Goal: Task Accomplishment & Management: Manage account settings

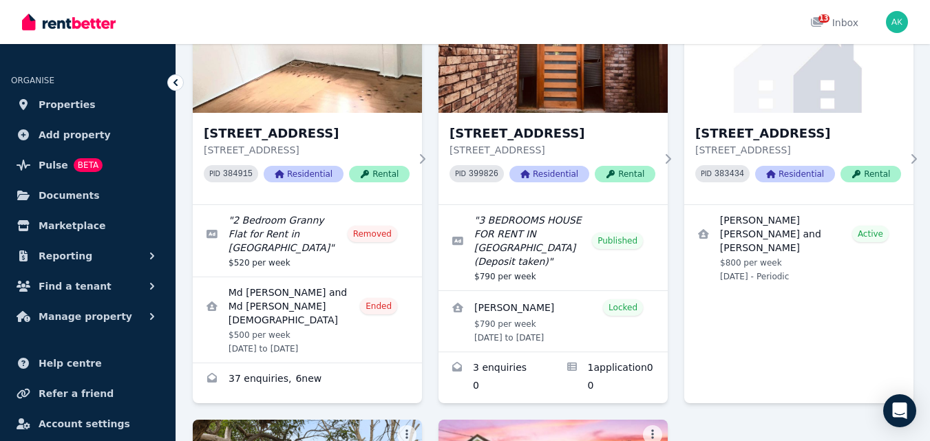
scroll to position [202, 0]
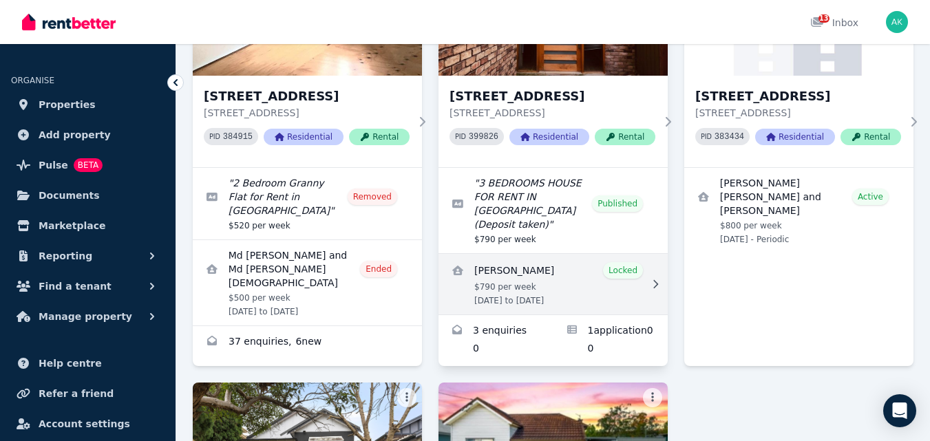
click at [501, 254] on link "View details for Alhassan Ali" at bounding box center [553, 284] width 229 height 61
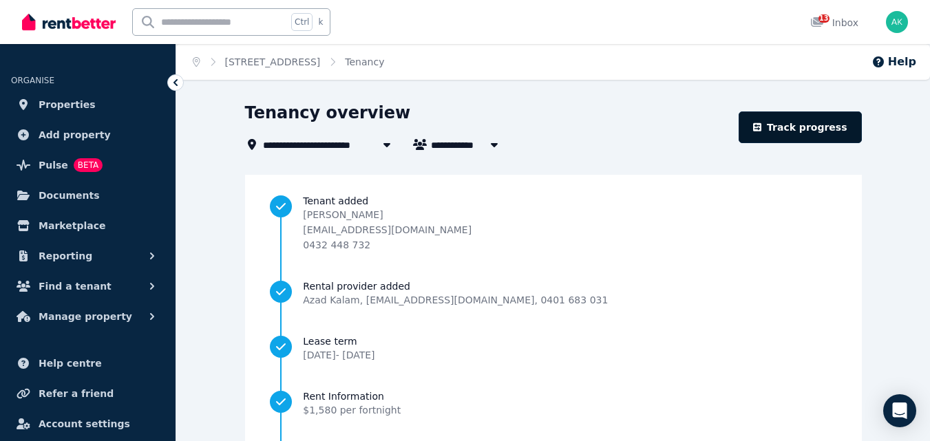
click at [815, 127] on link "Track progress" at bounding box center [800, 128] width 123 height 32
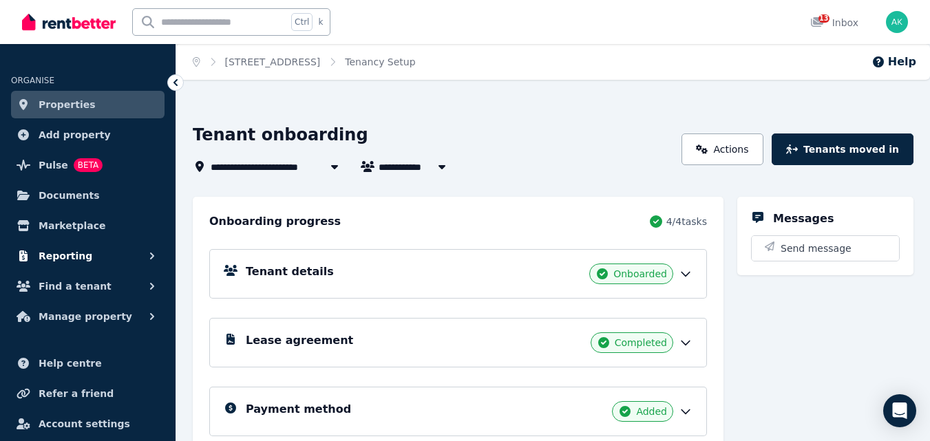
click at [111, 256] on button "Reporting" at bounding box center [88, 256] width 154 height 28
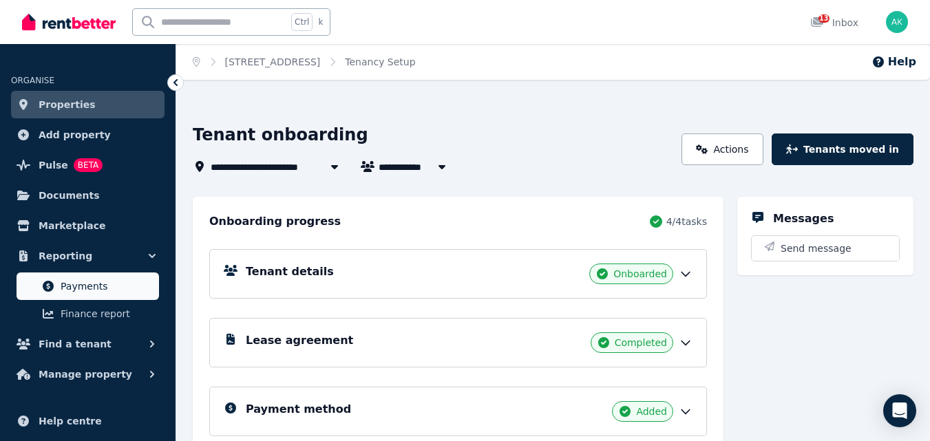
click at [92, 286] on span "Payments" at bounding box center [107, 286] width 93 height 17
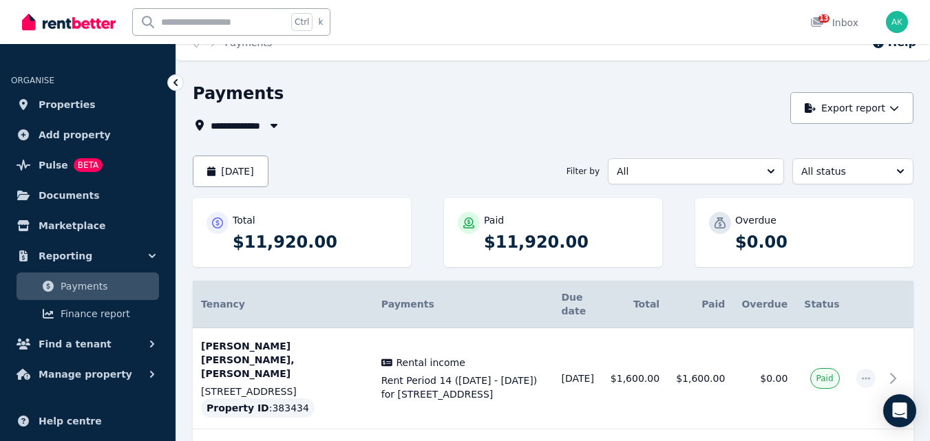
scroll to position [21, 0]
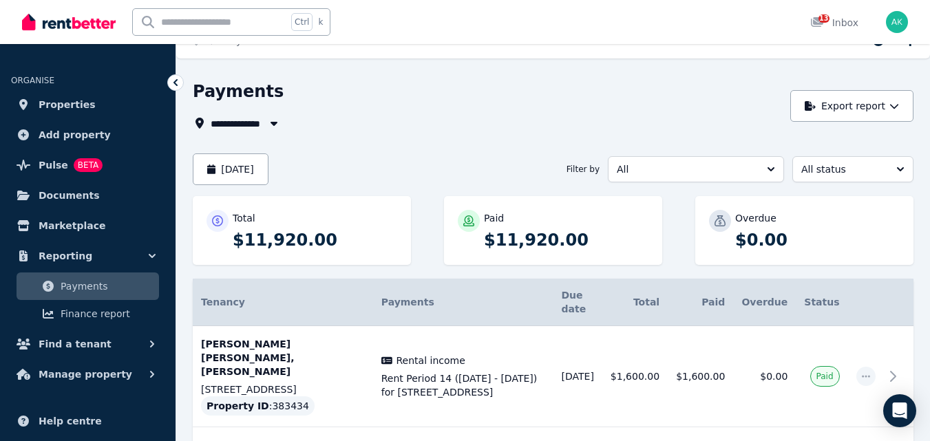
click at [262, 125] on button "button" at bounding box center [274, 123] width 25 height 17
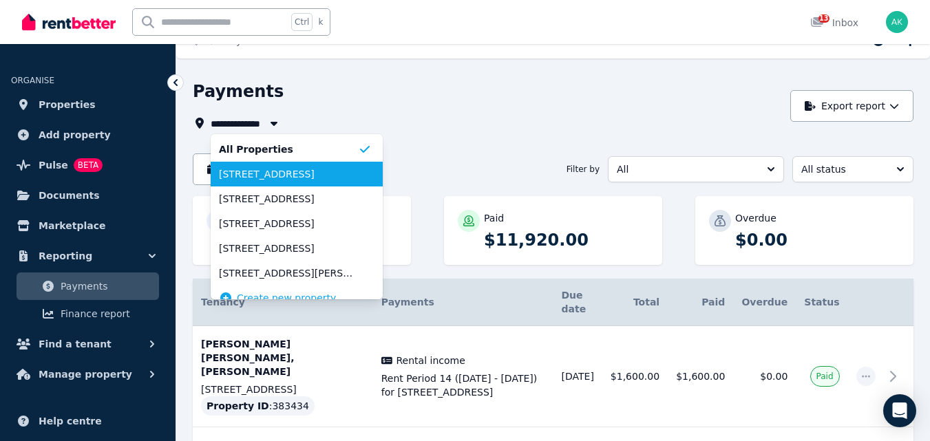
click at [271, 173] on span "[STREET_ADDRESS]" at bounding box center [288, 174] width 139 height 14
type input "**********"
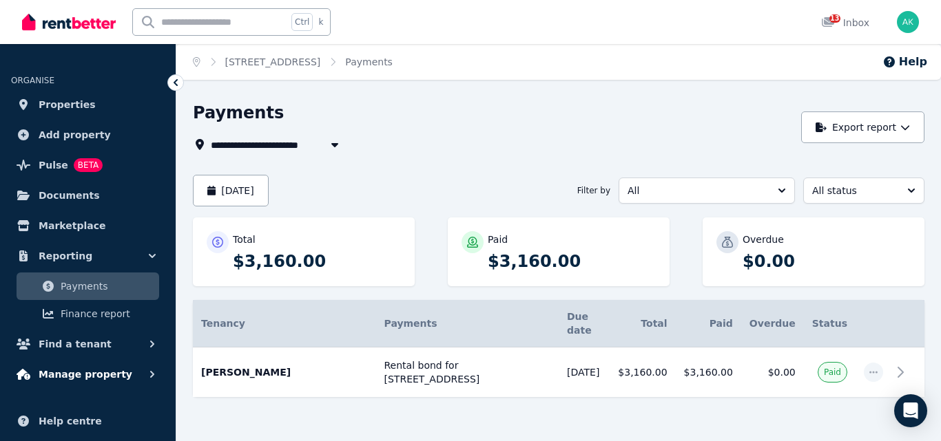
click at [94, 375] on span "Manage property" at bounding box center [86, 374] width 94 height 17
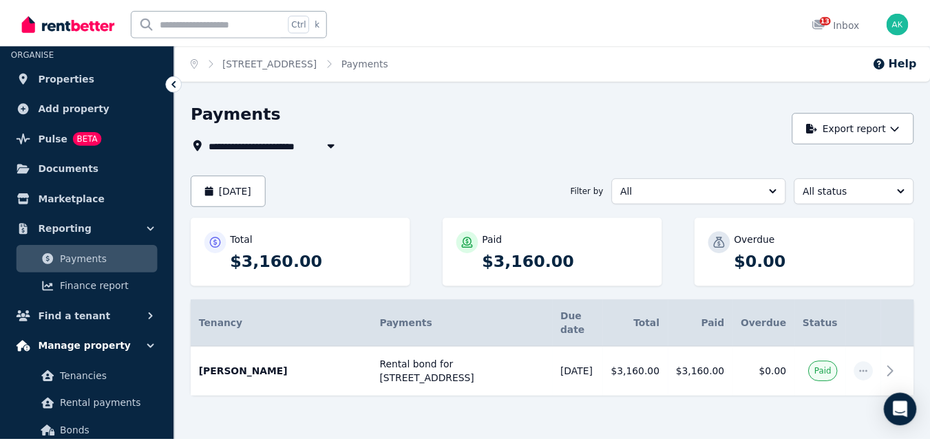
scroll to position [55, 0]
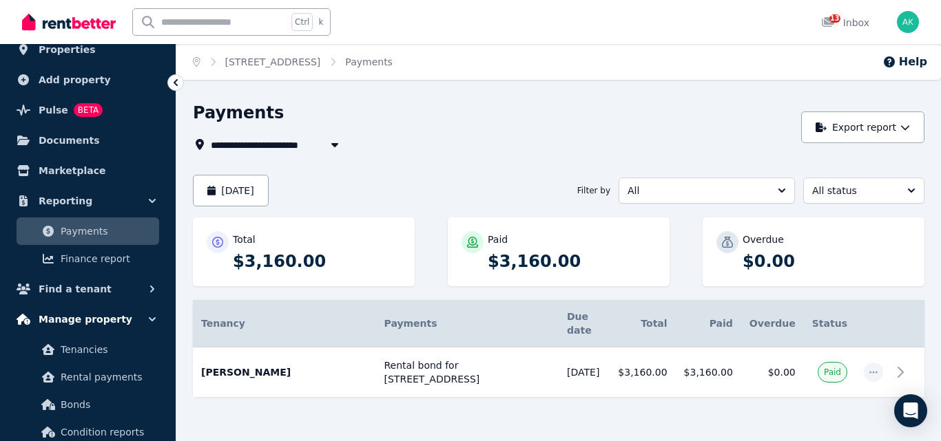
click at [94, 375] on span "Rental payments" at bounding box center [107, 377] width 93 height 17
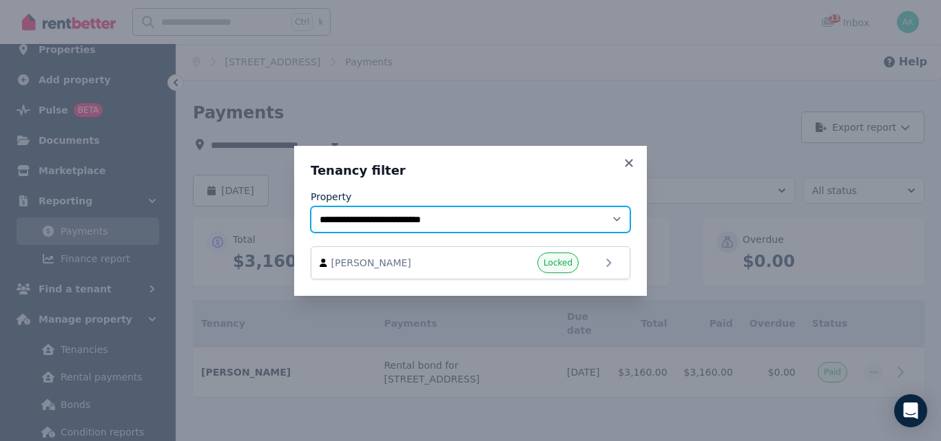
click at [614, 215] on select "**********" at bounding box center [471, 220] width 320 height 26
click at [311, 207] on select "**********" at bounding box center [471, 220] width 320 height 26
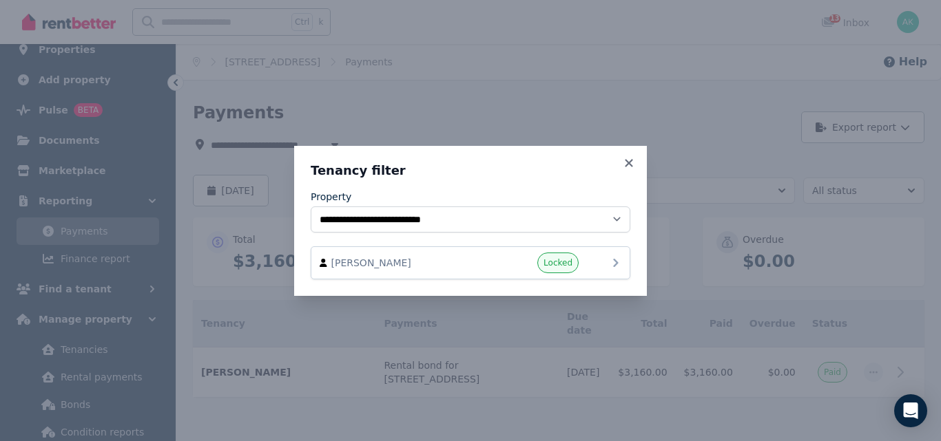
click at [351, 260] on span "[PERSON_NAME]" at bounding box center [409, 263] width 157 height 14
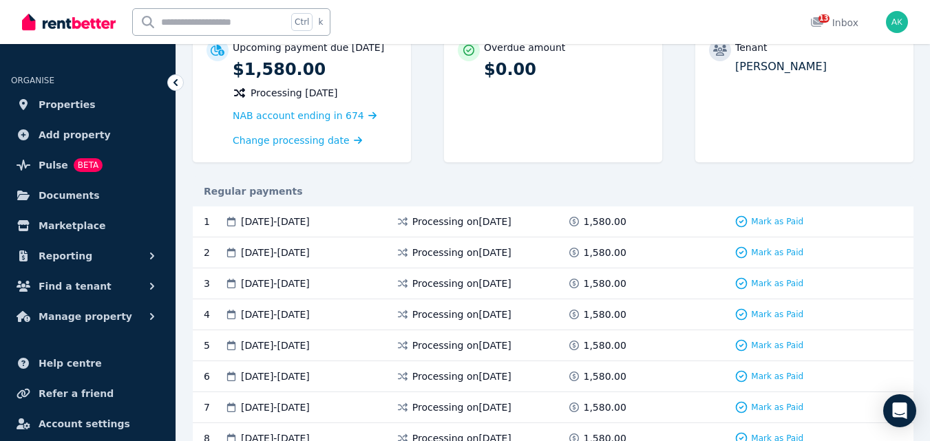
scroll to position [154, 0]
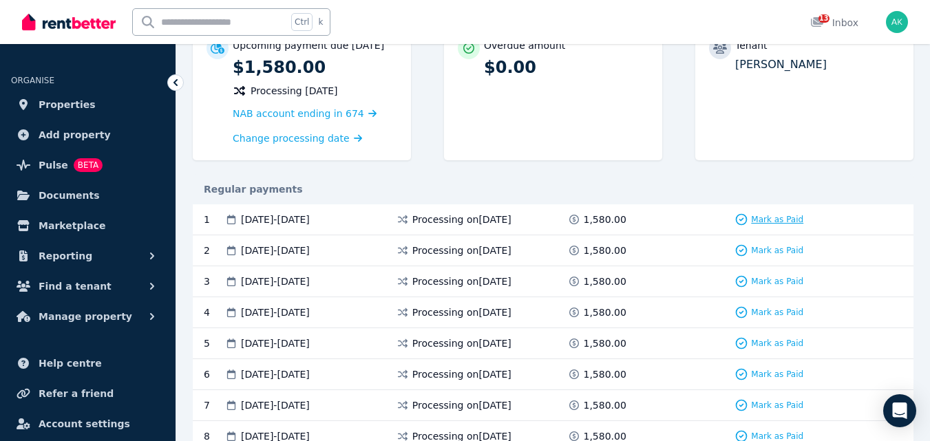
click at [764, 217] on span "Mark as Paid" at bounding box center [777, 219] width 52 height 11
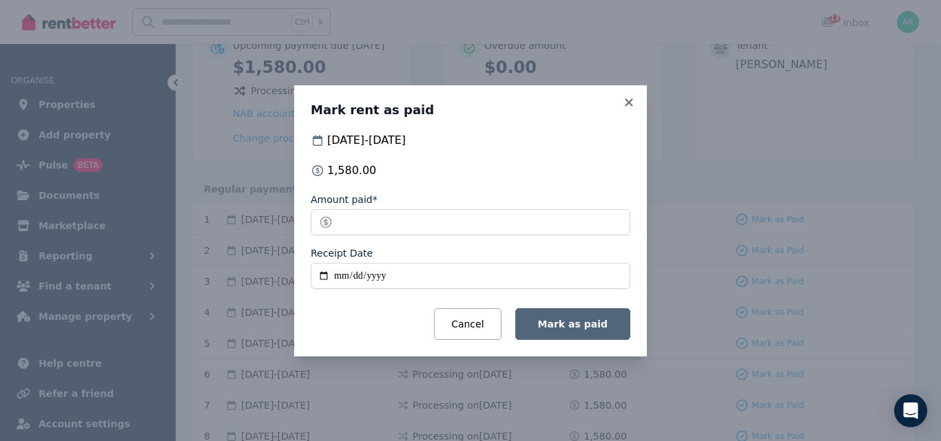
click at [576, 319] on span "Mark as paid" at bounding box center [573, 324] width 70 height 11
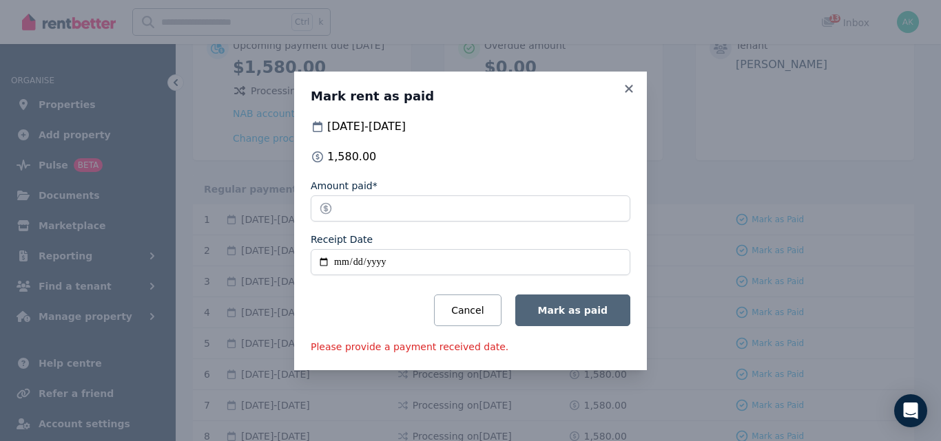
click at [576, 319] on button "Mark as paid" at bounding box center [572, 311] width 115 height 32
click at [365, 262] on input "Receipt Date" at bounding box center [471, 262] width 320 height 26
click at [344, 260] on input "Receipt Date" at bounding box center [471, 262] width 320 height 26
click at [342, 260] on input "Receipt Date" at bounding box center [471, 262] width 320 height 26
type input "**********"
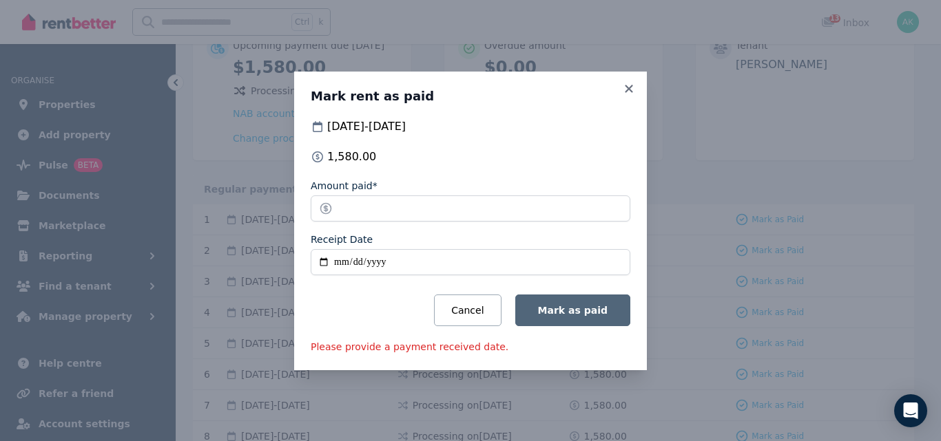
click at [583, 305] on span "Mark as paid" at bounding box center [573, 310] width 70 height 11
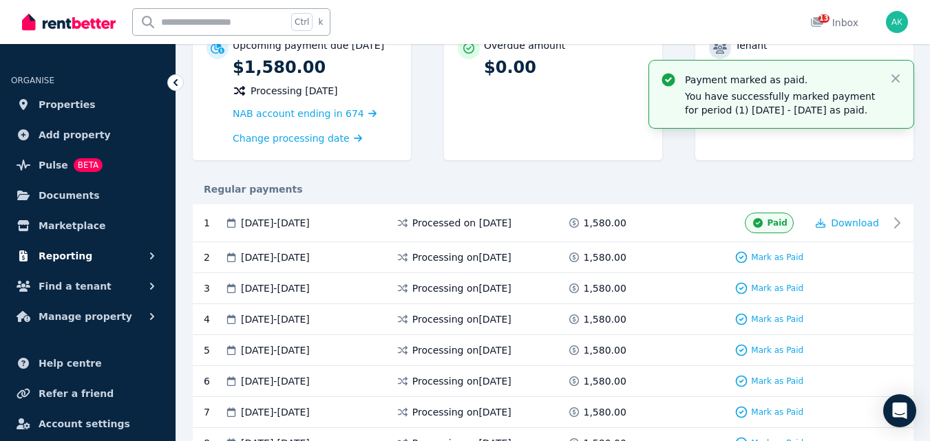
click at [67, 254] on span "Reporting" at bounding box center [66, 256] width 54 height 17
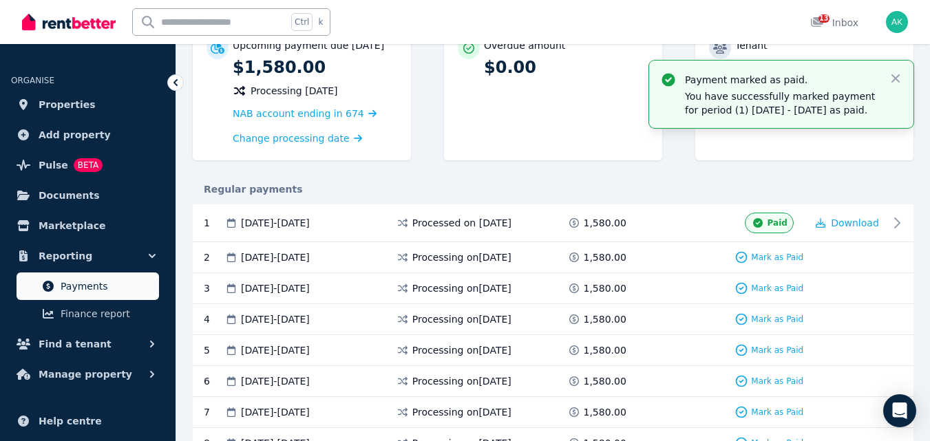
click at [101, 284] on span "Payments" at bounding box center [107, 286] width 93 height 17
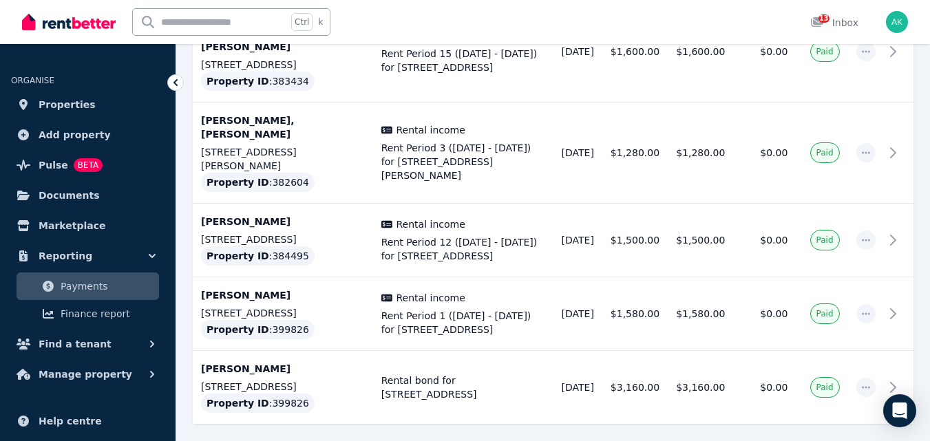
scroll to position [625, 0]
